Goal: Register for event/course

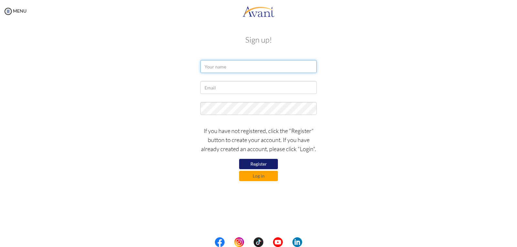
click at [210, 68] on input "text" at bounding box center [258, 66] width 116 height 13
type input "[PERSON_NAME]"
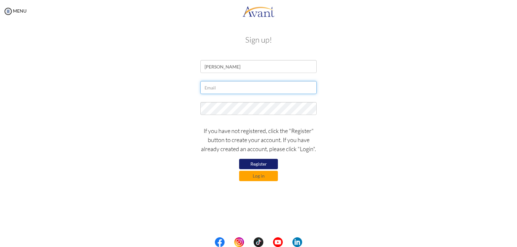
click at [212, 89] on input "text" at bounding box center [258, 87] width 116 height 13
type input "[EMAIL_ADDRESS][DOMAIN_NAME]"
click at [257, 162] on button "Register" at bounding box center [258, 164] width 39 height 10
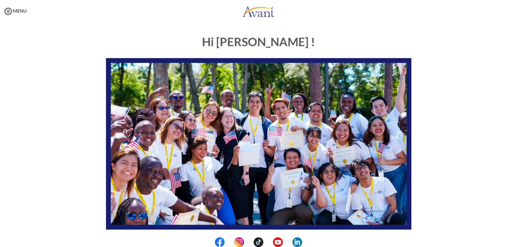
click at [0, 0] on div at bounding box center [0, 0] width 0 height 0
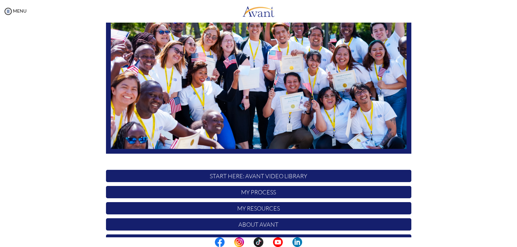
scroll to position [77, 0]
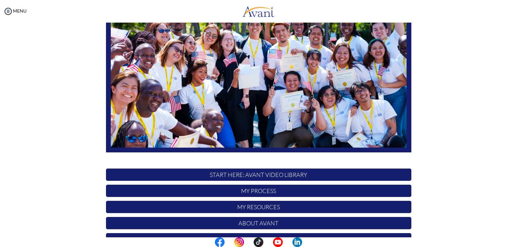
click at [513, 238] on center at bounding box center [258, 242] width 517 height 10
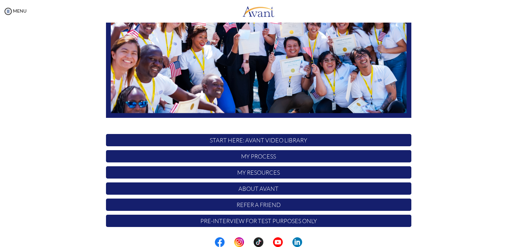
click at [294, 138] on p "START HERE: Avant Video Library" at bounding box center [258, 140] width 305 height 12
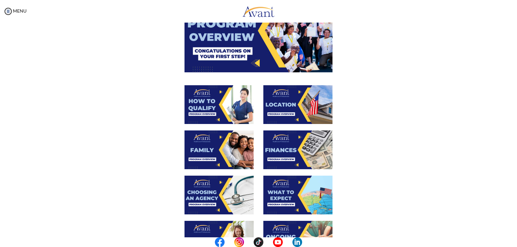
scroll to position [78, 0]
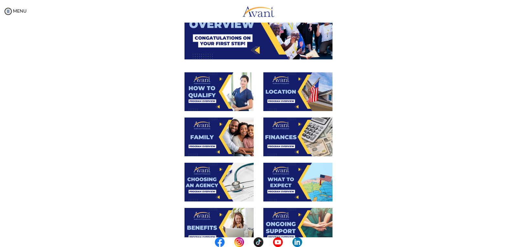
click at [211, 96] on img at bounding box center [218, 91] width 69 height 39
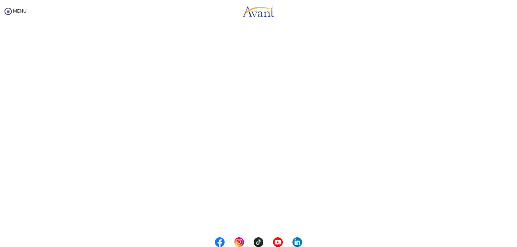
scroll to position [71, 0]
click at [275, 221] on body "Maintenance break. Please come back in 2 hours. MENU My Status What is the next…" at bounding box center [258, 123] width 517 height 247
click at [272, 219] on button "Back to Avant Video Library" at bounding box center [259, 220] width 64 height 10
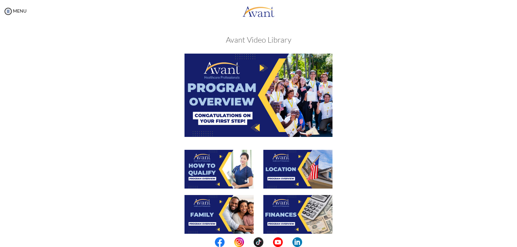
click at [259, 67] on img at bounding box center [258, 95] width 148 height 83
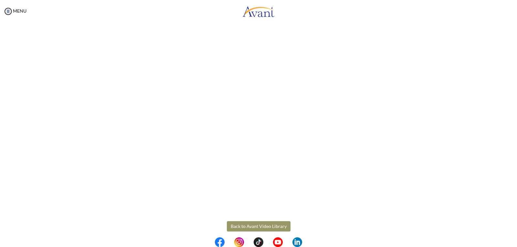
scroll to position [65, 0]
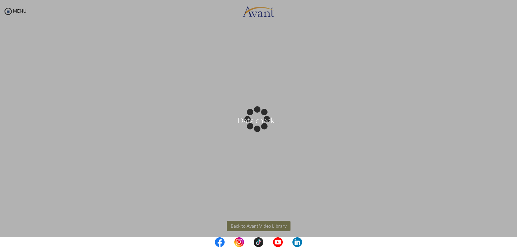
click at [254, 227] on body "Data check... Maintenance break. Please come back in 2 hours. MENU My Status Wh…" at bounding box center [258, 123] width 517 height 247
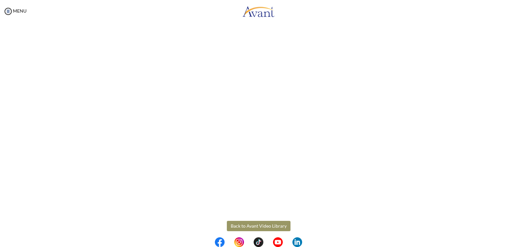
click at [254, 227] on button "Back to Avant Video Library" at bounding box center [259, 226] width 64 height 10
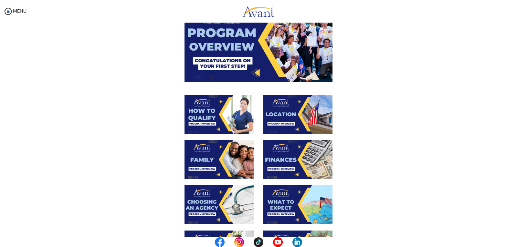
scroll to position [56, 0]
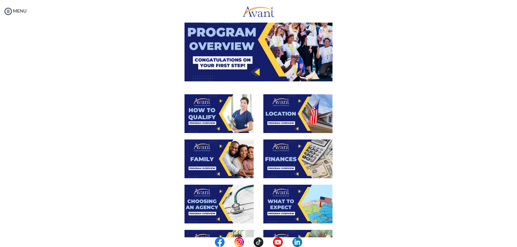
click at [219, 161] on img at bounding box center [218, 159] width 69 height 39
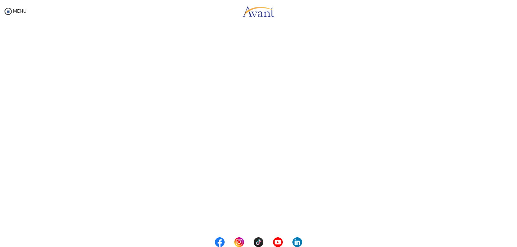
scroll to position [140, 0]
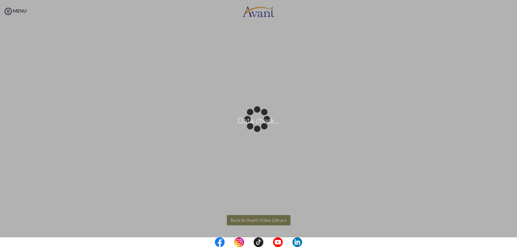
click at [257, 221] on body "Data check... Maintenance break. Please come back in 2 hours. MENU My Status Wh…" at bounding box center [258, 123] width 517 height 247
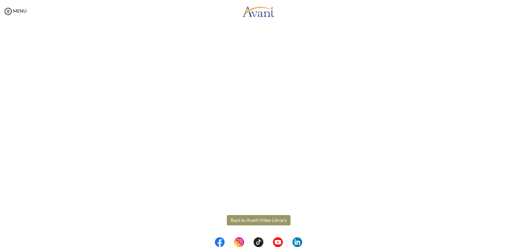
click at [257, 221] on button "Back to Avant Video Library" at bounding box center [259, 220] width 64 height 10
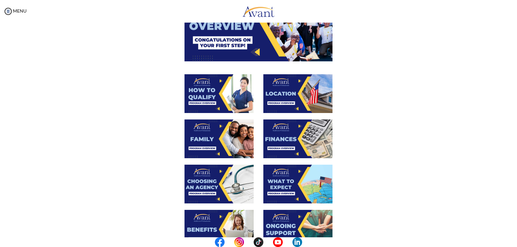
scroll to position [76, 0]
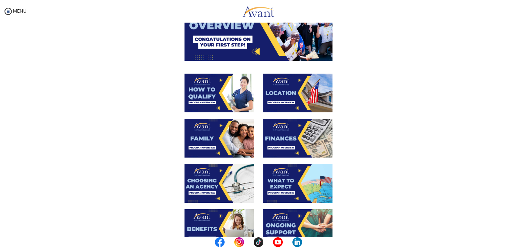
click at [233, 182] on img at bounding box center [218, 183] width 69 height 39
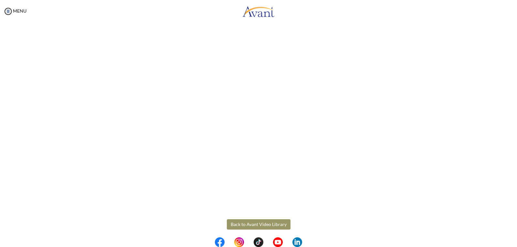
scroll to position [136, 0]
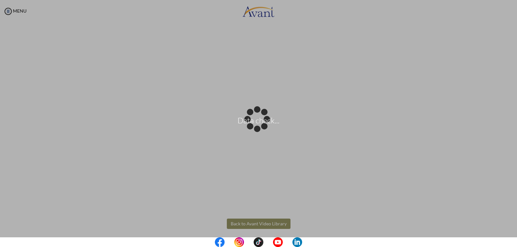
click at [277, 220] on body "Data check... Maintenance break. Please come back in 2 hours. MENU My Status Wh…" at bounding box center [258, 123] width 517 height 247
click at [263, 128] on div "Data check..." at bounding box center [258, 123] width 9 height 9
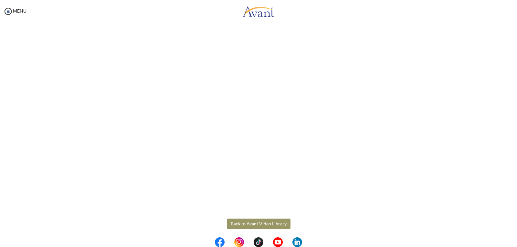
click at [255, 224] on button "Back to Avant Video Library" at bounding box center [259, 224] width 64 height 10
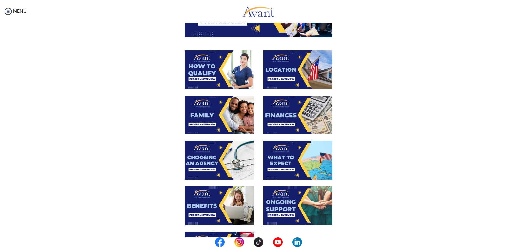
scroll to position [100, 0]
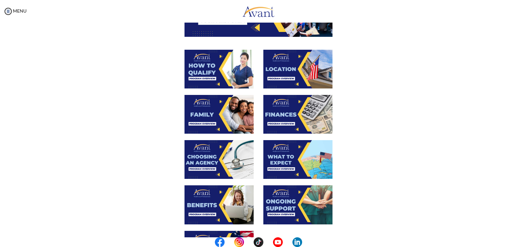
click at [235, 206] on img at bounding box center [218, 204] width 69 height 39
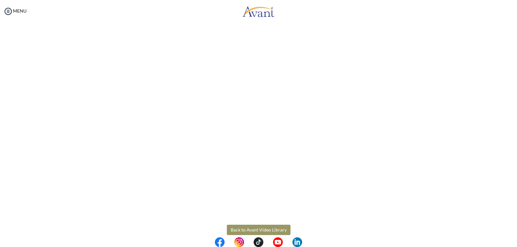
scroll to position [140, 0]
click at [256, 220] on body "Maintenance break. Please come back in 2 hours. MENU My Status What is the next…" at bounding box center [258, 123] width 517 height 247
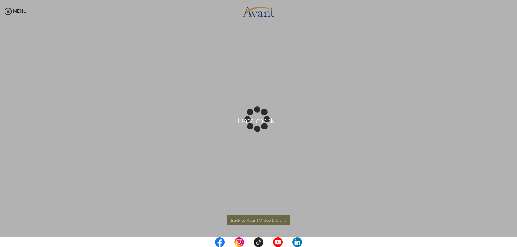
click at [256, 128] on div "Data check..." at bounding box center [258, 123] width 9 height 9
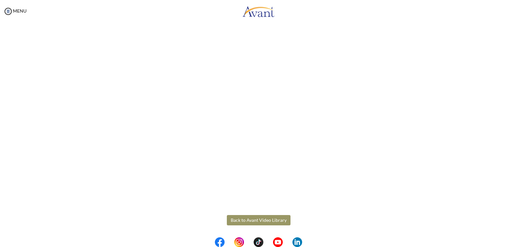
click at [256, 220] on button "Back to Avant Video Library" at bounding box center [259, 220] width 64 height 10
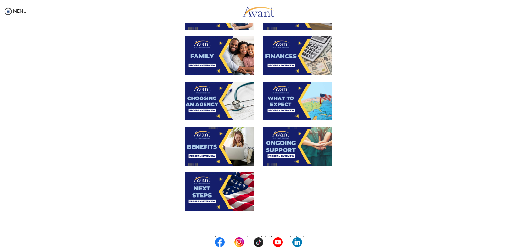
scroll to position [159, 0]
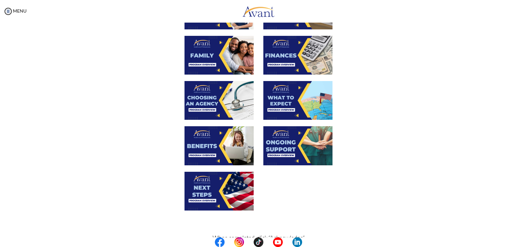
click at [229, 190] on img at bounding box center [218, 191] width 69 height 39
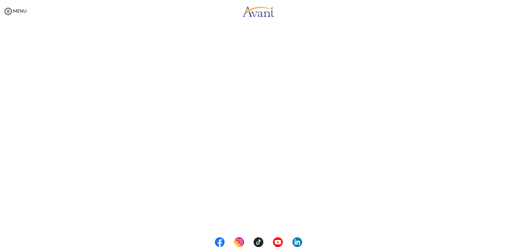
scroll to position [140, 0]
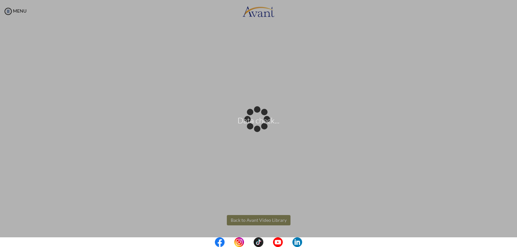
click at [274, 218] on body "Data check... Maintenance break. Please come back in 2 hours. MENU My Status Wh…" at bounding box center [258, 123] width 517 height 247
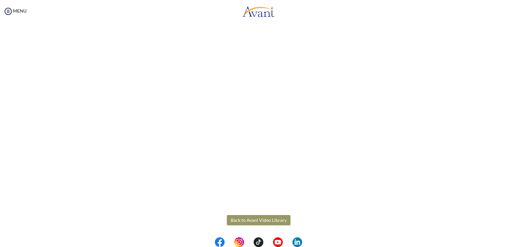
click at [274, 218] on body "Maintenance break. Please come back in 2 hours. MENU My Status What is the next…" at bounding box center [258, 123] width 517 height 247
click at [274, 218] on button "Back to Avant Video Library" at bounding box center [259, 220] width 64 height 10
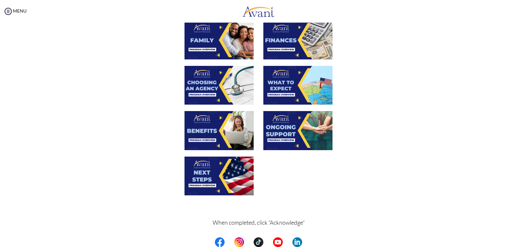
scroll to position [189, 0]
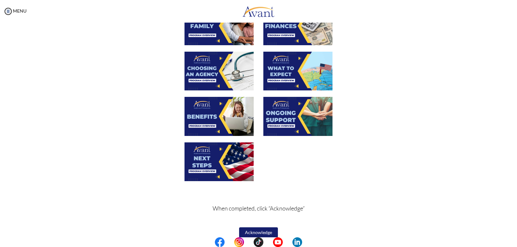
click at [223, 124] on img at bounding box center [218, 116] width 69 height 39
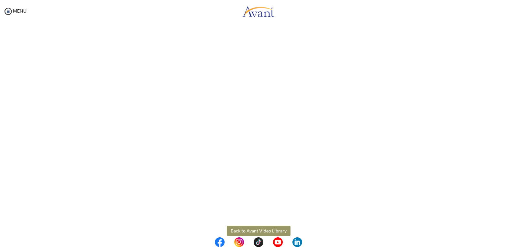
scroll to position [133, 0]
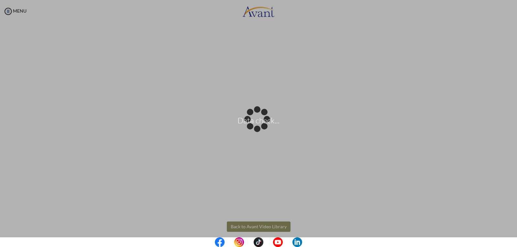
click at [271, 226] on body "Data check... Maintenance break. Please come back in 2 hours. MENU My Status Wh…" at bounding box center [258, 123] width 517 height 247
click at [263, 128] on div "Data check..." at bounding box center [258, 123] width 9 height 9
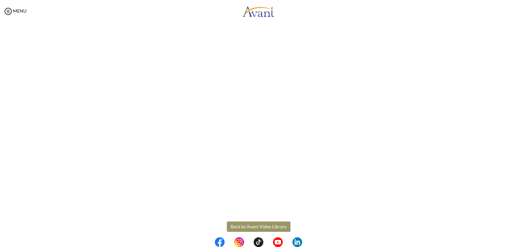
click at [271, 226] on button "Back to Avant Video Library" at bounding box center [259, 227] width 64 height 10
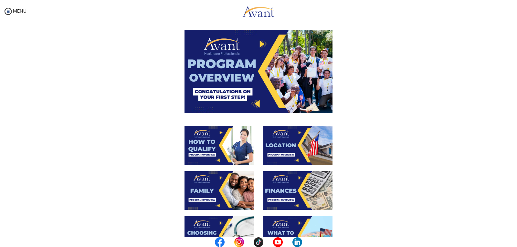
scroll to position [38, 0]
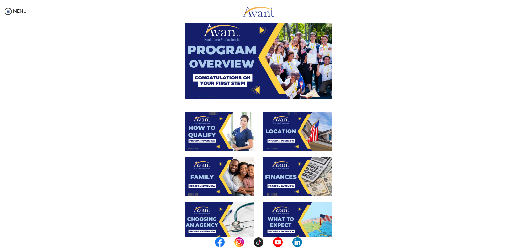
click at [304, 140] on img at bounding box center [297, 131] width 69 height 39
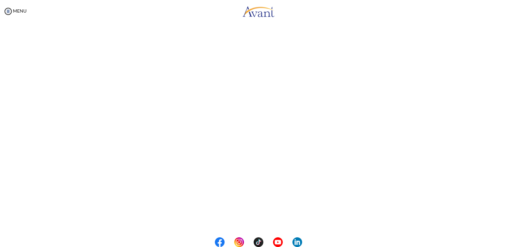
scroll to position [71, 0]
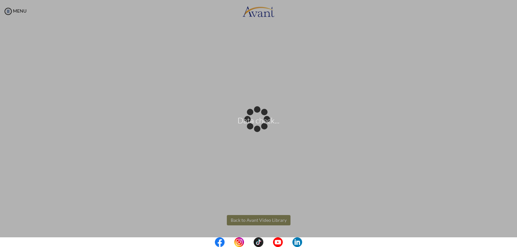
click at [265, 217] on body "Data check... Maintenance break. Please come back in 2 hours. MENU My Status Wh…" at bounding box center [258, 123] width 517 height 247
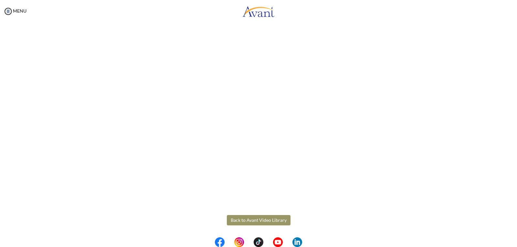
click at [265, 217] on button "Back to Avant Video Library" at bounding box center [259, 220] width 64 height 10
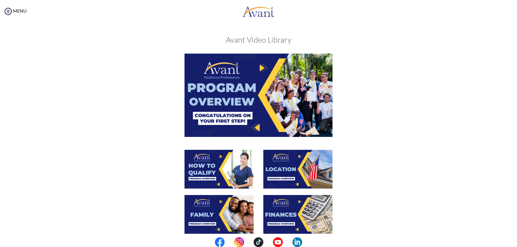
click at [297, 217] on img at bounding box center [297, 214] width 69 height 39
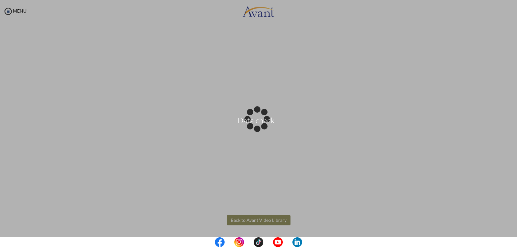
click at [262, 218] on body "Data check... Maintenance break. Please come back in 2 hours. MENU My Status Wh…" at bounding box center [258, 123] width 517 height 247
click at [262, 128] on div "Data check..." at bounding box center [258, 123] width 9 height 9
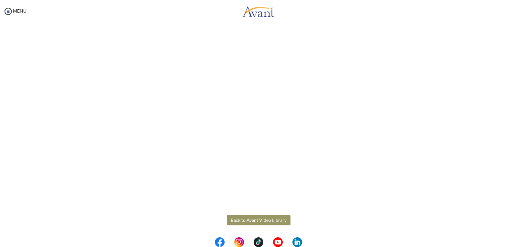
click at [262, 218] on button "Back to Avant Video Library" at bounding box center [259, 220] width 64 height 10
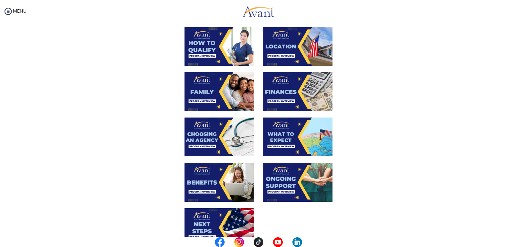
scroll to position [124, 0]
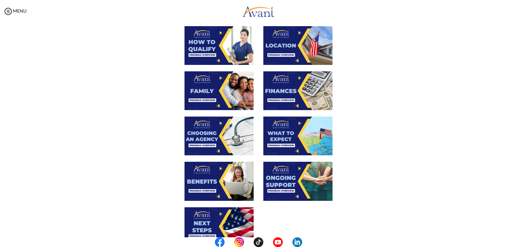
click at [308, 136] on img at bounding box center [297, 136] width 69 height 39
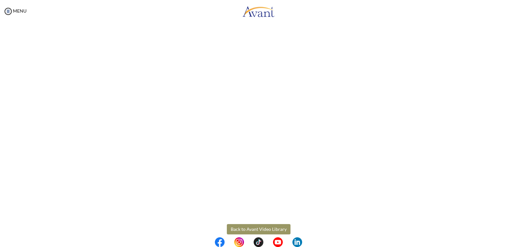
scroll to position [140, 0]
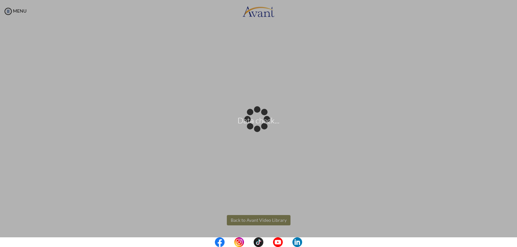
click at [270, 222] on body "Data check... Maintenance break. Please come back in 2 hours. MENU My Status Wh…" at bounding box center [258, 123] width 517 height 247
click at [263, 128] on div "Data check..." at bounding box center [258, 123] width 9 height 9
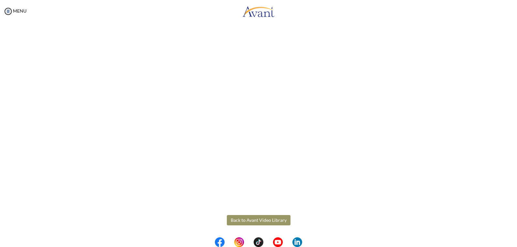
click at [270, 222] on button "Back to Avant Video Library" at bounding box center [259, 220] width 64 height 10
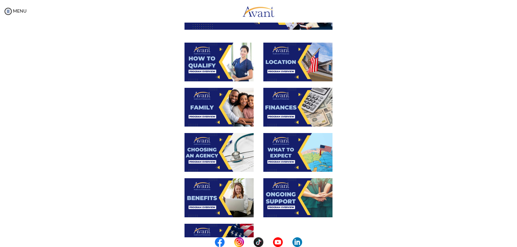
scroll to position [108, 0]
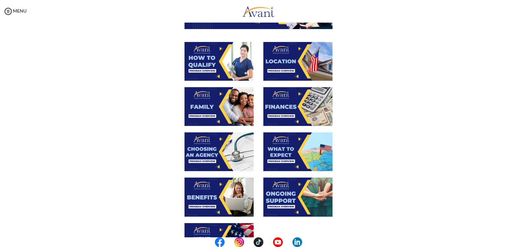
click at [306, 191] on img at bounding box center [297, 197] width 69 height 39
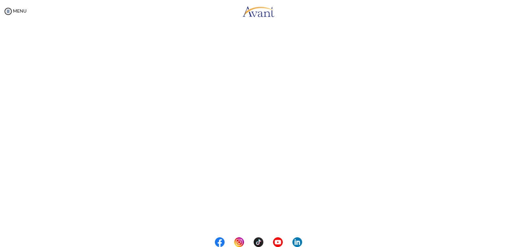
scroll to position [129, 0]
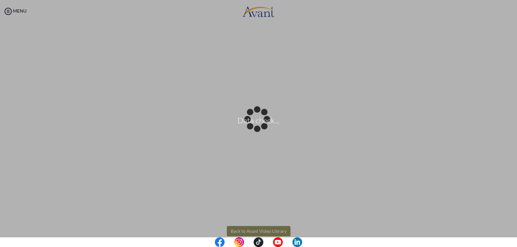
click at [265, 228] on body "Data check... Maintenance break. Please come back in 2 hours. MENU My Status Wh…" at bounding box center [258, 123] width 517 height 247
click at [263, 128] on div "Data check..." at bounding box center [258, 123] width 9 height 9
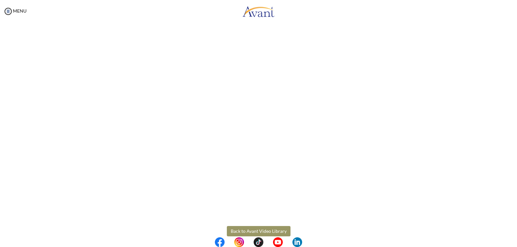
click at [265, 228] on button "Back to Avant Video Library" at bounding box center [259, 231] width 64 height 10
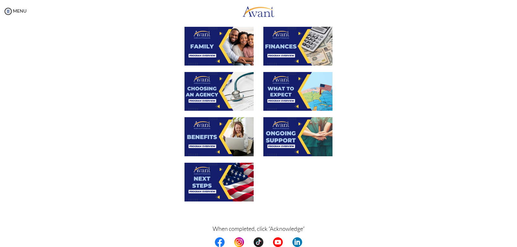
scroll to position [197, 0]
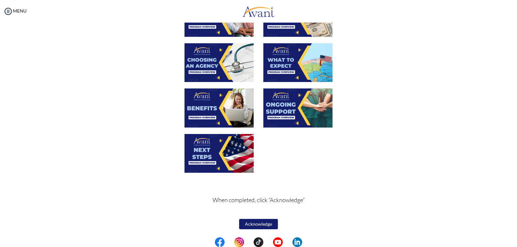
click at [262, 225] on button "Acknowledge" at bounding box center [258, 224] width 39 height 10
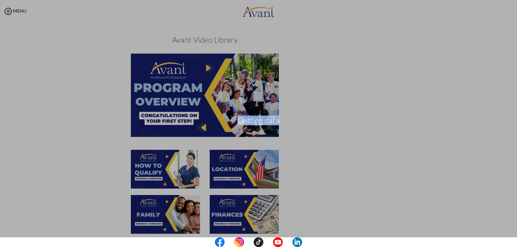
scroll to position [198, 0]
